Goal: Navigation & Orientation: Find specific page/section

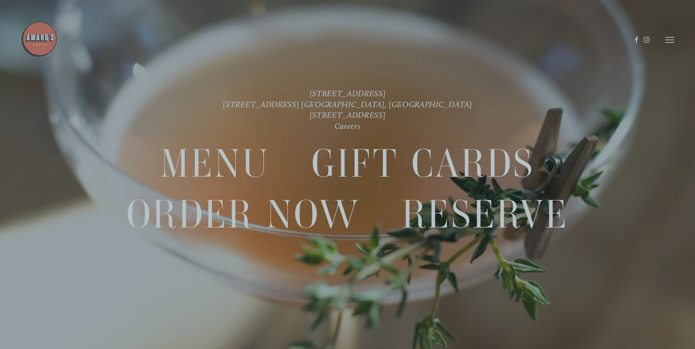
scroll to position [15, 0]
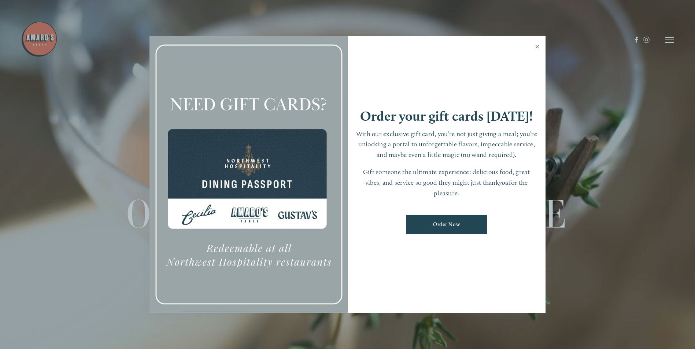
click at [536, 47] on link "Close" at bounding box center [537, 47] width 14 height 21
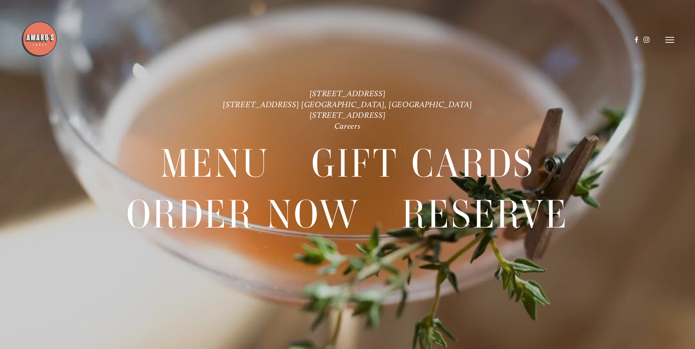
scroll to position [0, 0]
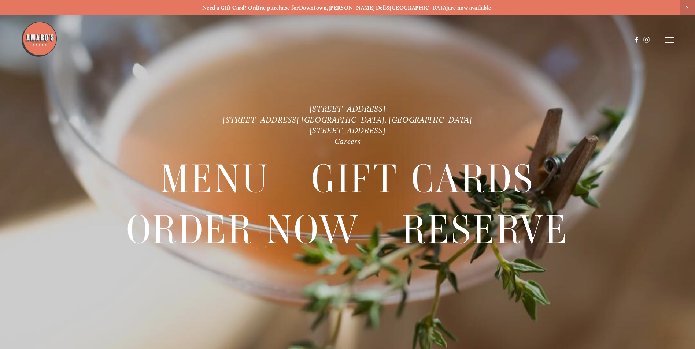
click at [670, 34] on header "Menu Order Now Visit Gallery 0" at bounding box center [347, 40] width 653 height 80
click at [668, 42] on icon at bounding box center [669, 40] width 9 height 7
click at [665, 42] on icon at bounding box center [668, 40] width 7 height 7
click at [648, 39] on use at bounding box center [646, 40] width 12 height 12
click at [669, 37] on icon at bounding box center [669, 40] width 9 height 7
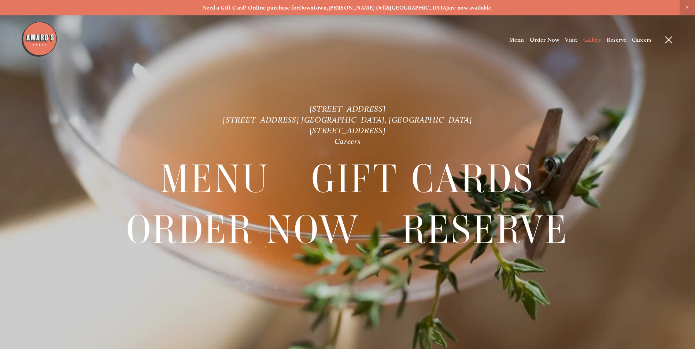
click at [586, 38] on span "Gallery" at bounding box center [592, 39] width 18 height 7
